Goal: Task Accomplishment & Management: Manage account settings

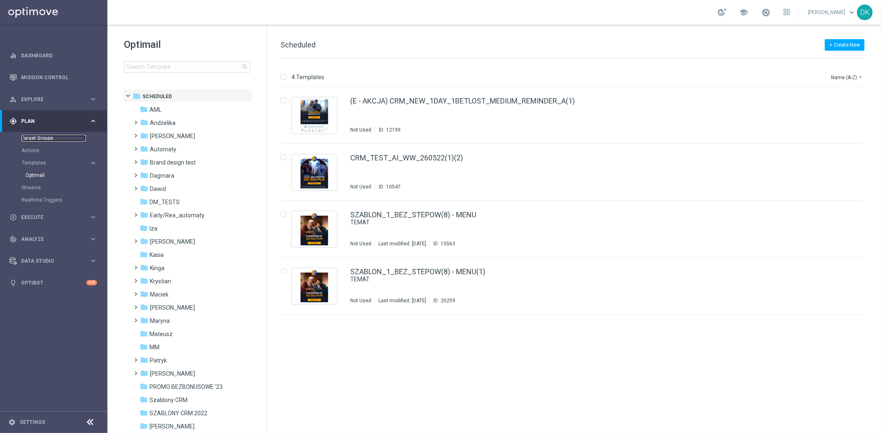
click at [39, 139] on link "Target Groups" at bounding box center [53, 138] width 64 height 7
